Goal: Complete application form

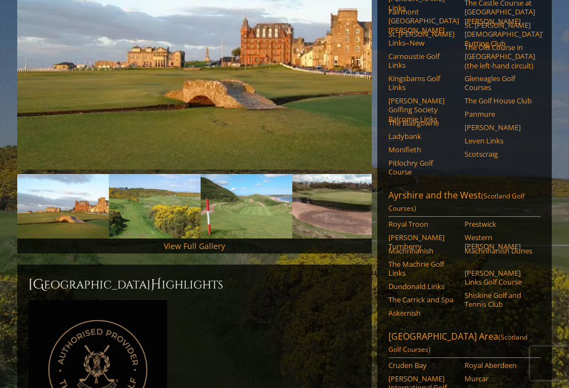
scroll to position [222, 0]
click at [431, 233] on link "[PERSON_NAME] Turnberry" at bounding box center [422, 242] width 69 height 18
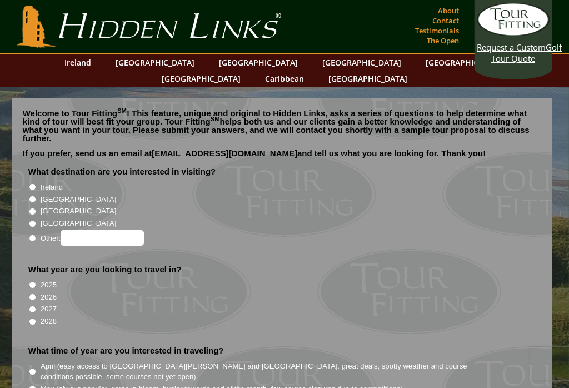
click at [29, 196] on input "[GEOGRAPHIC_DATA]" at bounding box center [32, 199] width 7 height 7
radio input "true"
click at [26, 282] on li "What year are you looking to travel in? 2025 2026 2027 2028" at bounding box center [282, 300] width 518 height 72
click at [27, 271] on li "What year are you looking to travel in? 2025 2026 2027 2028" at bounding box center [282, 300] width 518 height 72
click at [24, 272] on li "What year are you looking to travel in? 2025 2026 2027 2028" at bounding box center [282, 300] width 518 height 72
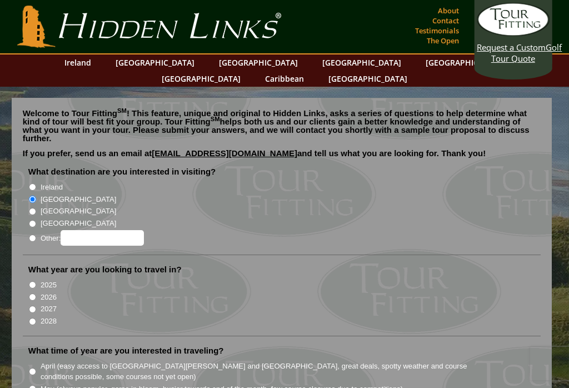
click at [29, 293] on input "2026" at bounding box center [32, 296] width 7 height 7
radio input "true"
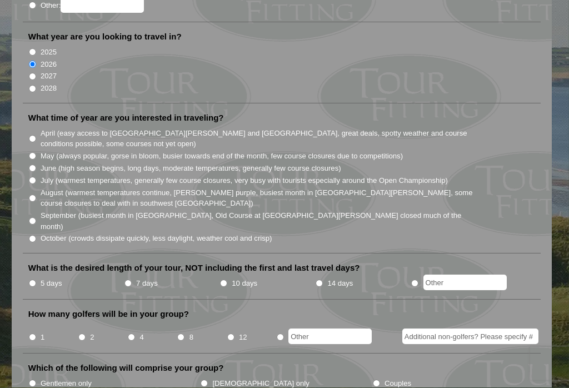
scroll to position [233, 0]
click at [30, 217] on input "September (busiest month in [GEOGRAPHIC_DATA], Old Course at [GEOGRAPHIC_DATA][…" at bounding box center [32, 220] width 7 height 7
radio input "true"
click at [29, 279] on input "5 days" at bounding box center [32, 282] width 7 height 7
radio input "true"
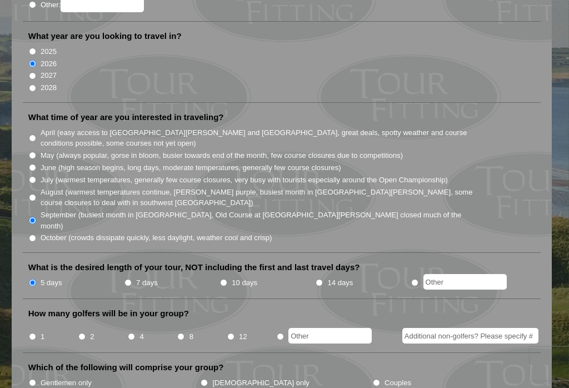
click at [81, 333] on input "2" at bounding box center [81, 336] width 7 height 7
radio input "true"
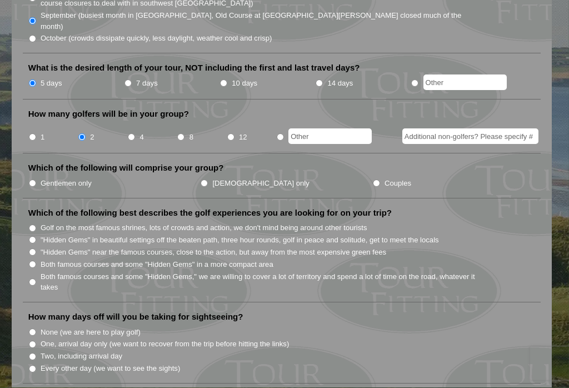
scroll to position [434, 0]
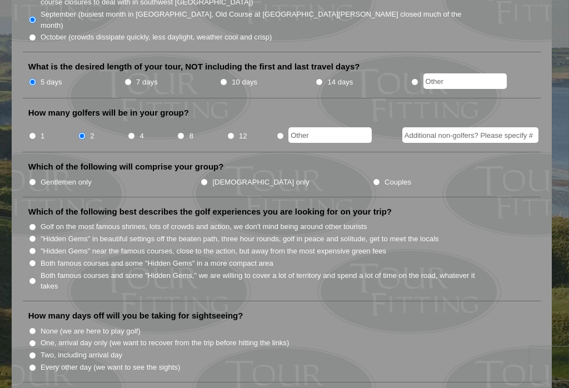
click at [31, 178] on input "Gentlemen only" at bounding box center [32, 181] width 7 height 7
radio input "true"
click at [30, 235] on input ""Hidden Gems" in beautiful settings off the beaten path, three hour rounds, gol…" at bounding box center [32, 238] width 7 height 7
radio input "true"
click at [132, 78] on input "7 days" at bounding box center [127, 81] width 7 height 7
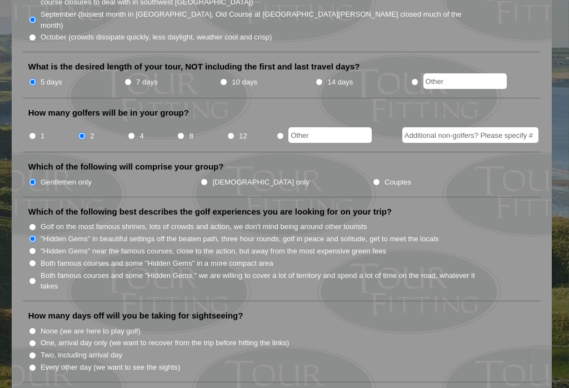
radio input "true"
click at [31, 352] on input "Two, including arrival day" at bounding box center [32, 355] width 7 height 7
radio input "true"
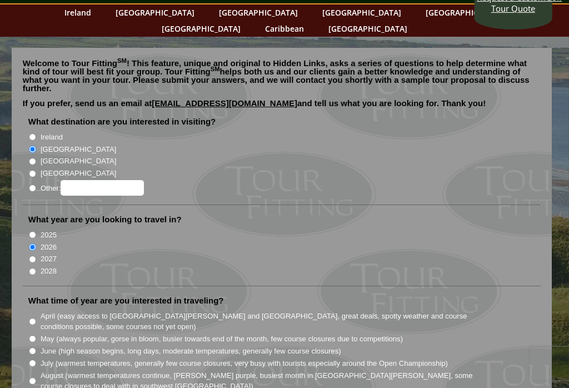
scroll to position [0, 0]
